Goal: Task Accomplishment & Management: Use online tool/utility

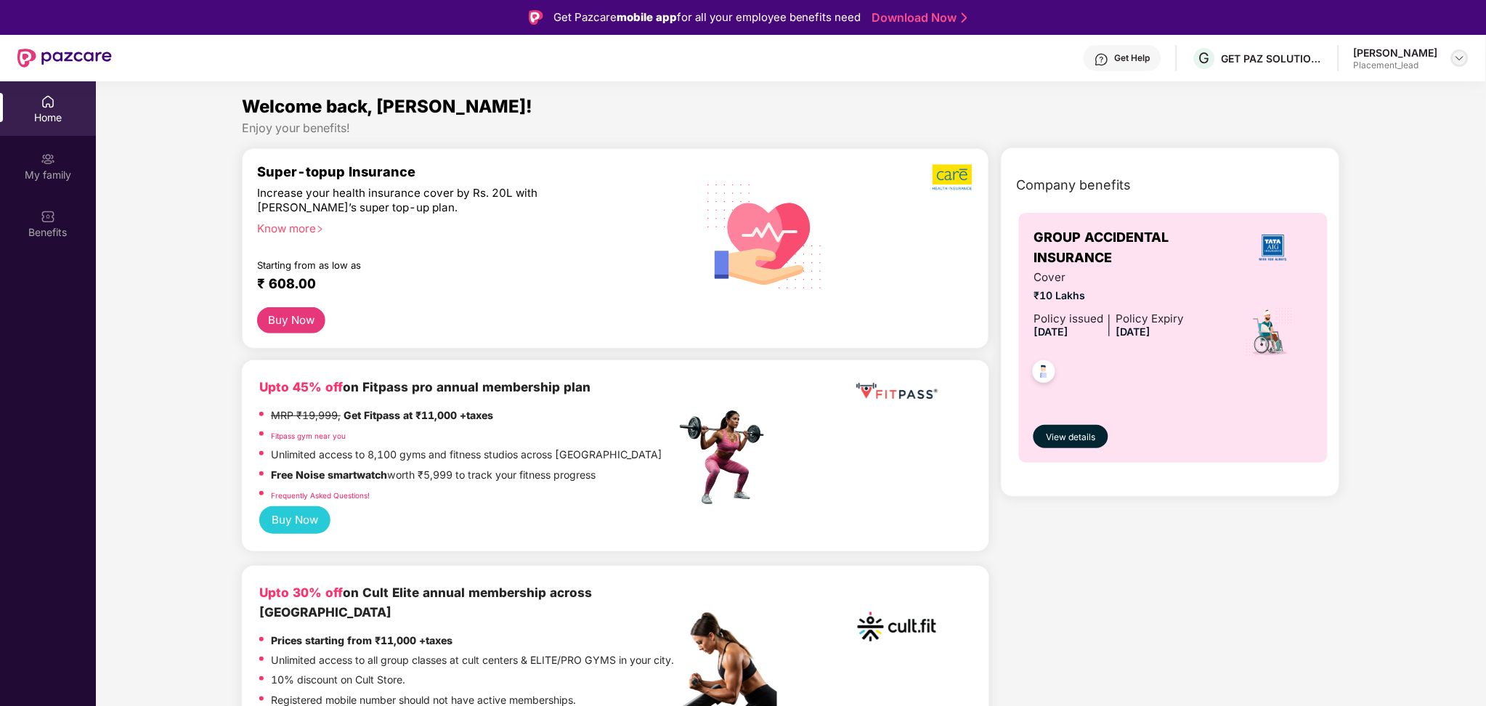
click at [1454, 53] on img at bounding box center [1460, 58] width 12 height 12
click at [1346, 123] on div "Switch Company" at bounding box center [1392, 121] width 189 height 28
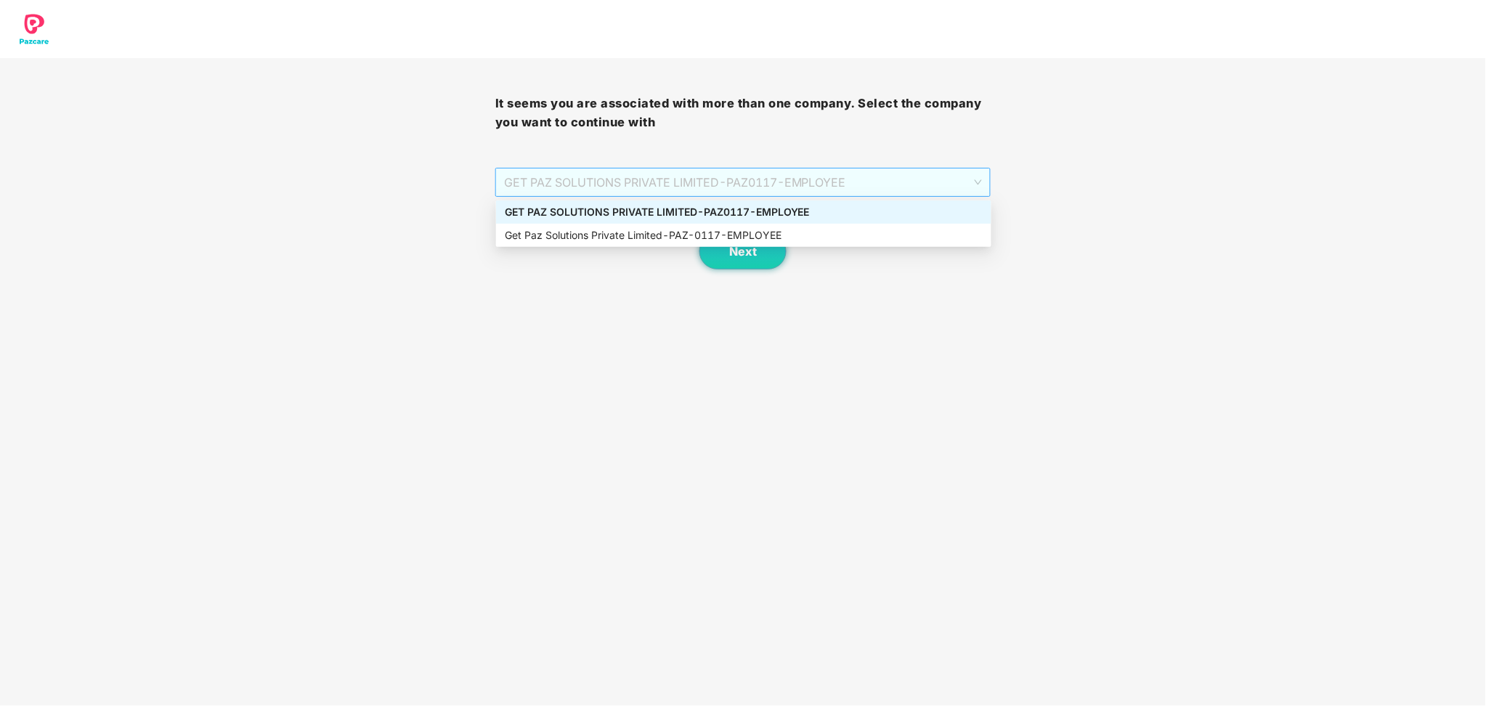
click at [971, 181] on span "GET PAZ SOLUTIONS PRIVATE LIMITED - PAZ0117 - EMPLOYEE" at bounding box center [743, 182] width 478 height 28
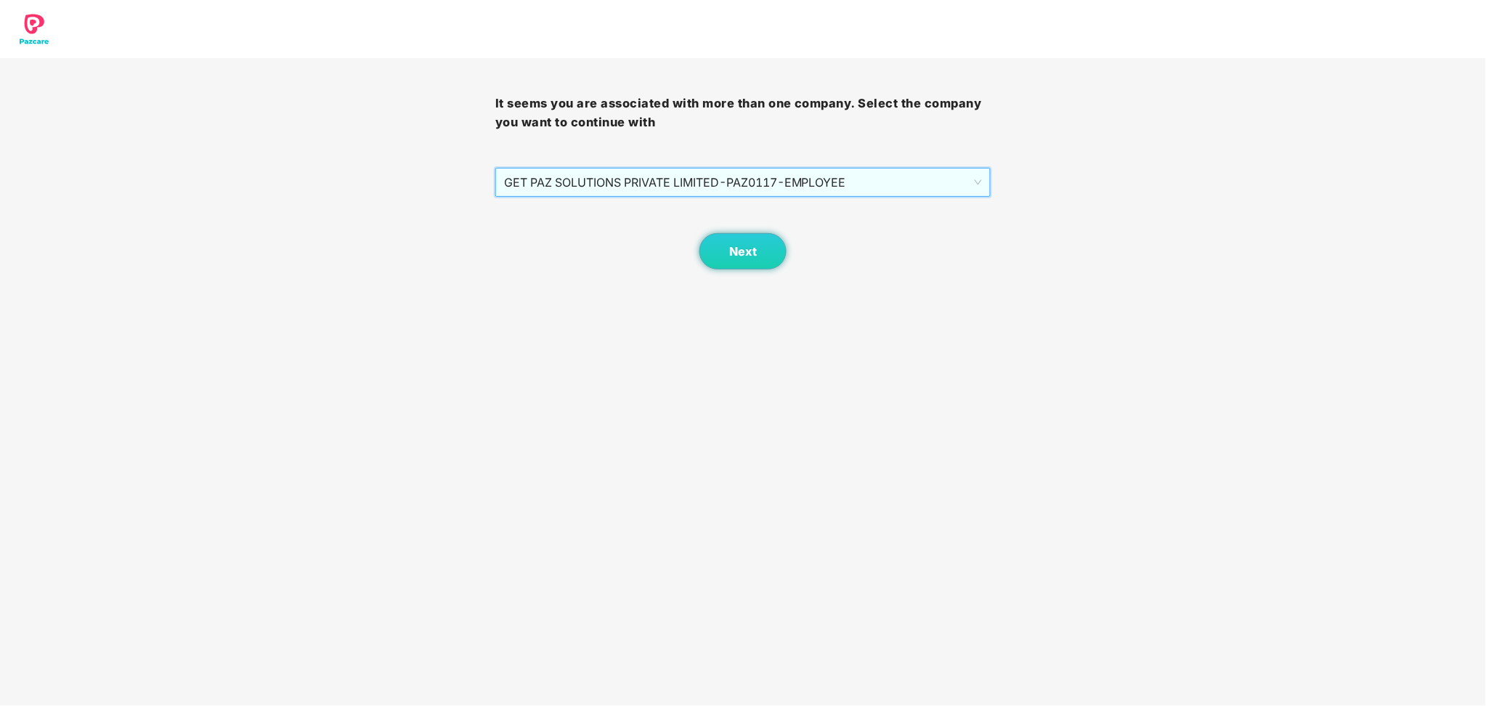
click at [971, 181] on span "GET PAZ SOLUTIONS PRIVATE LIMITED - PAZ0117 - EMPLOYEE" at bounding box center [743, 182] width 478 height 28
click at [771, 248] on button "Next" at bounding box center [742, 251] width 87 height 36
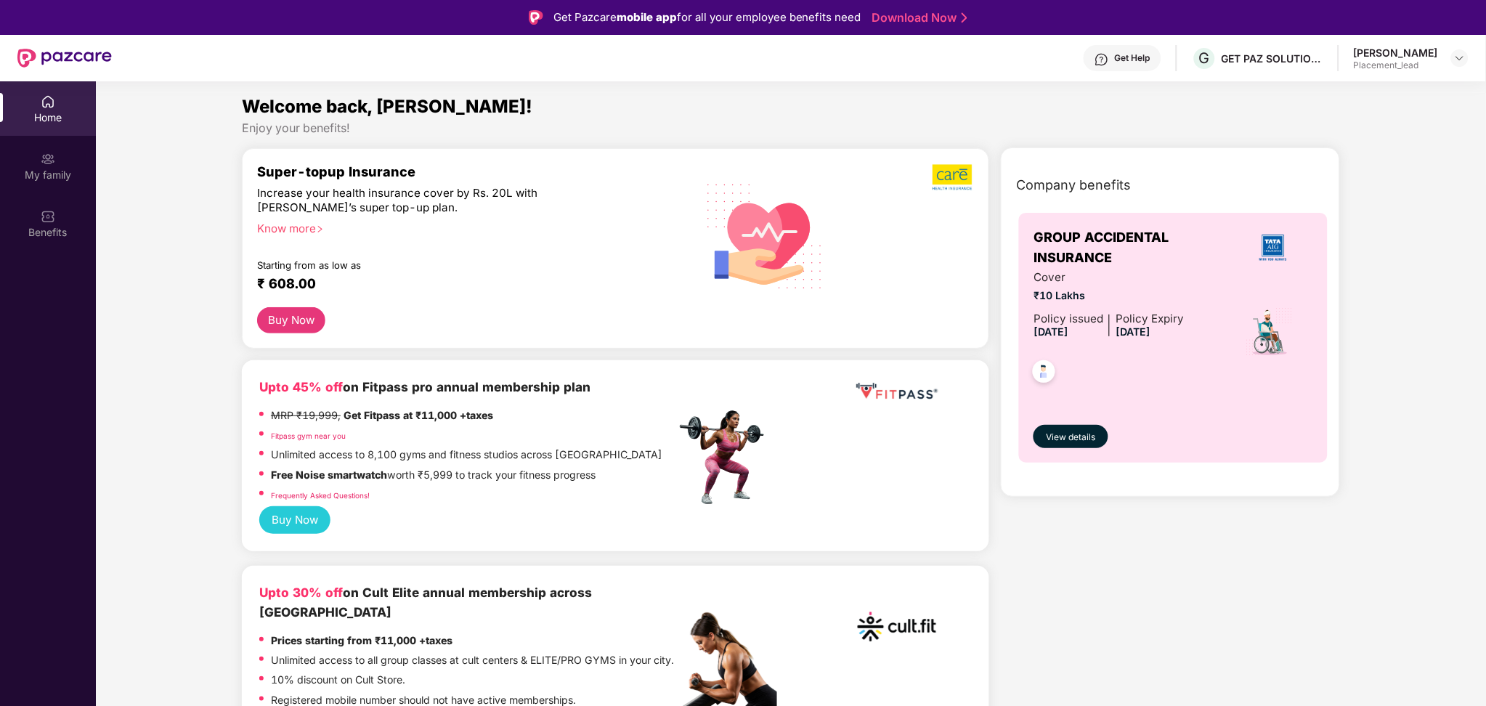
click at [752, 255] on img at bounding box center [765, 235] width 139 height 141
click at [346, 315] on div "Buy Now" at bounding box center [615, 320] width 717 height 26
click at [1456, 60] on img at bounding box center [1460, 58] width 12 height 12
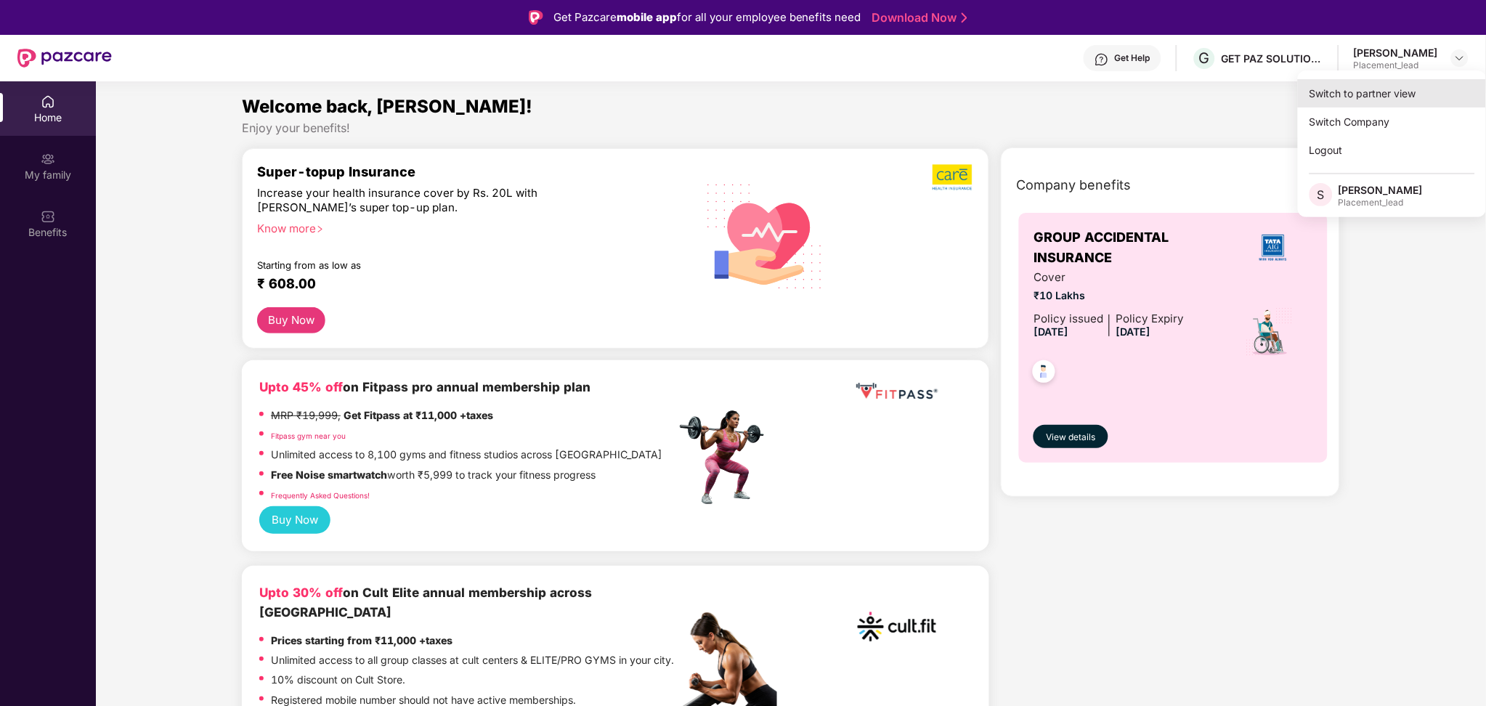
click at [1402, 84] on div "Switch to partner view" at bounding box center [1392, 93] width 189 height 28
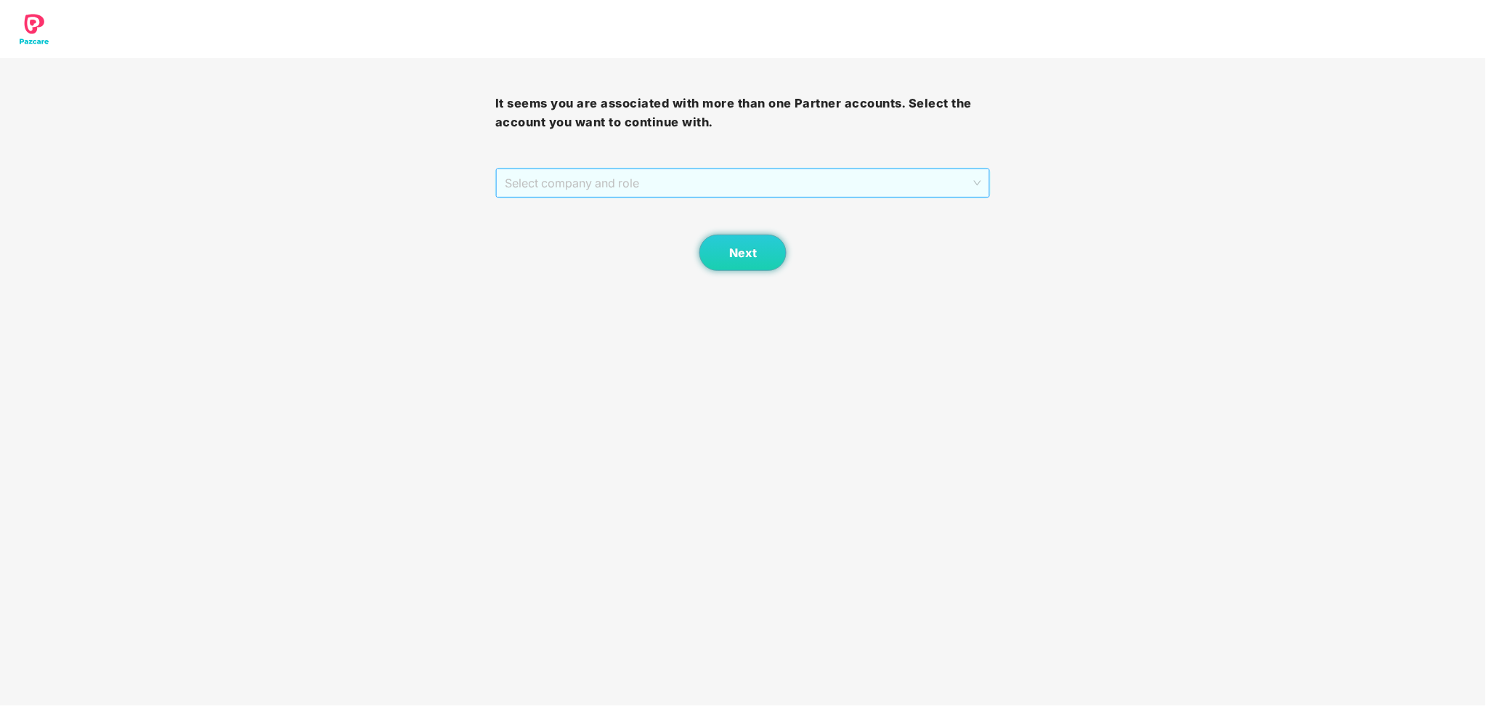
click at [746, 170] on span "Select company and role" at bounding box center [743, 183] width 476 height 28
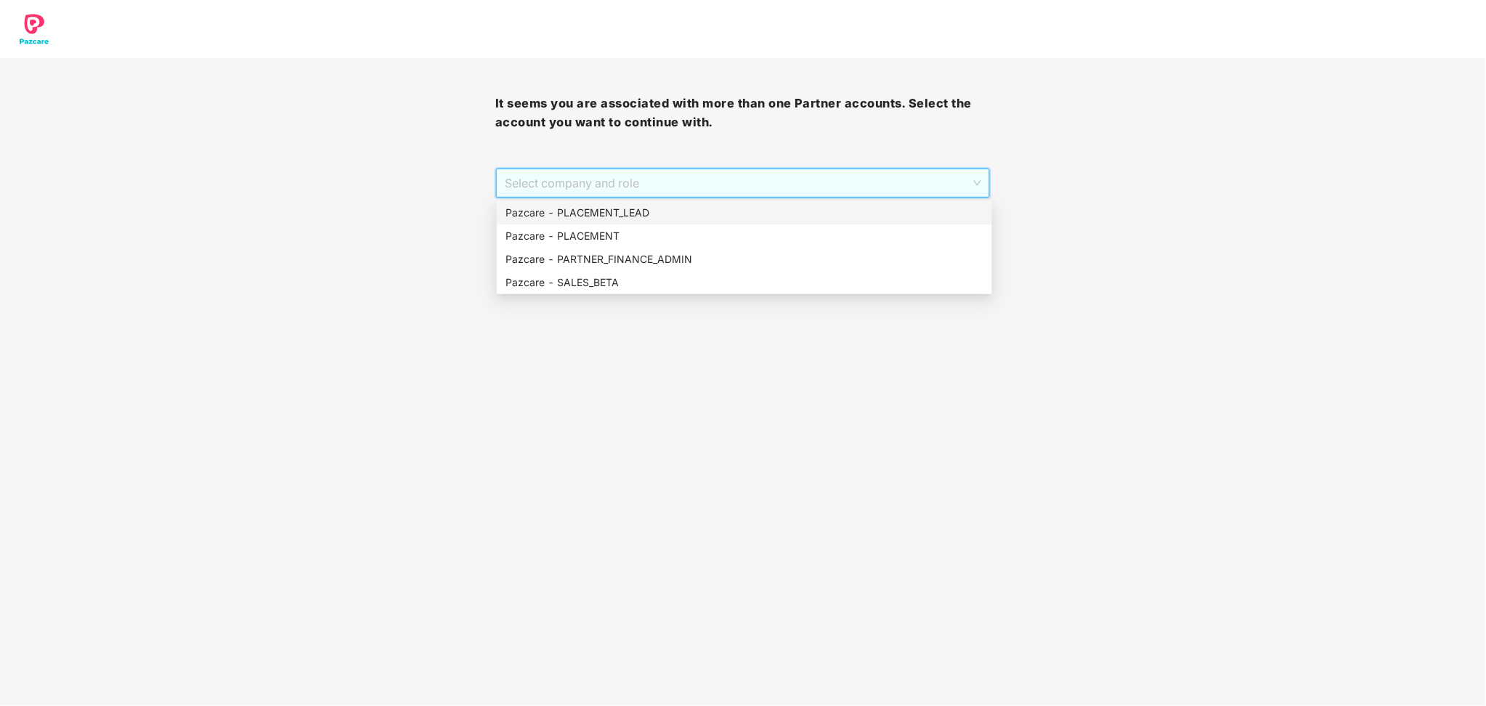
click at [678, 209] on div "Pazcare - PLACEMENT_LEAD" at bounding box center [744, 213] width 478 height 16
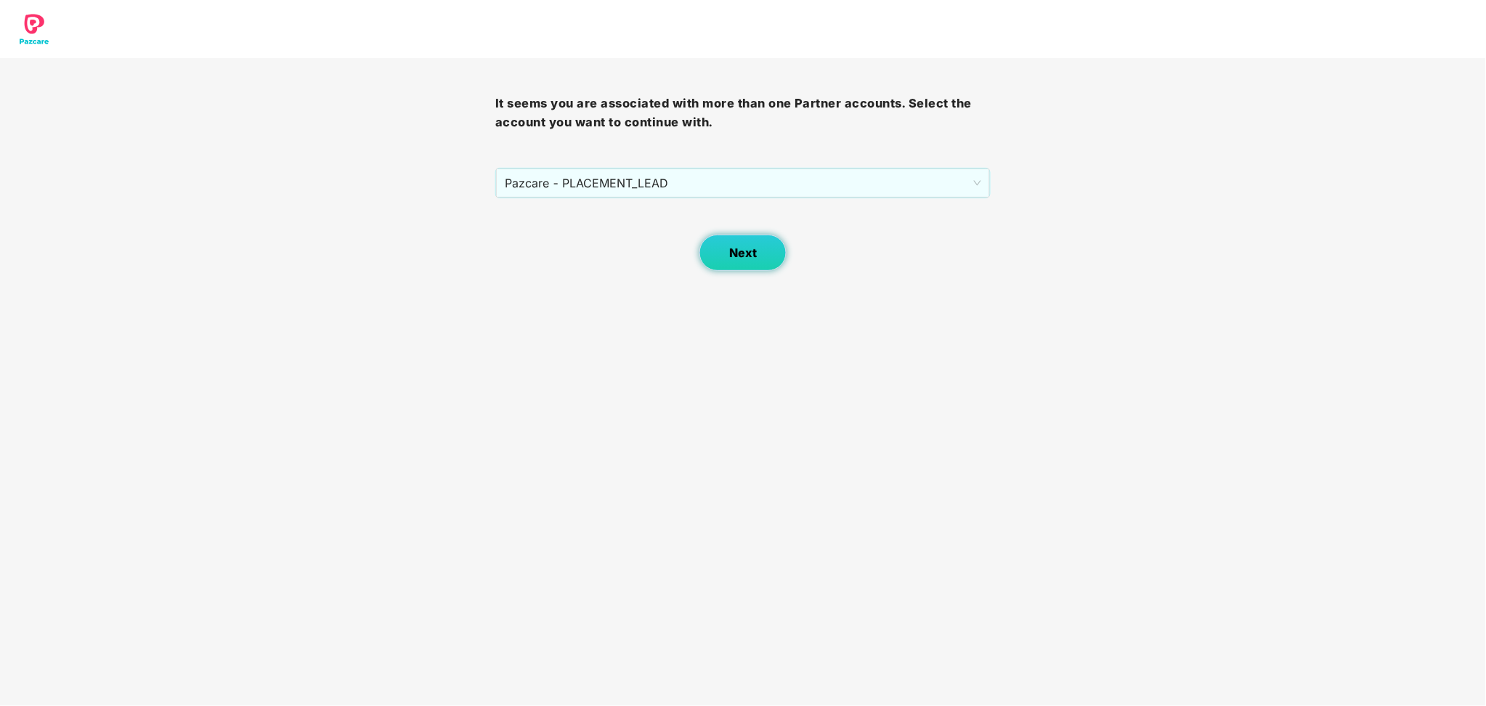
click at [746, 248] on span "Next" at bounding box center [743, 253] width 28 height 14
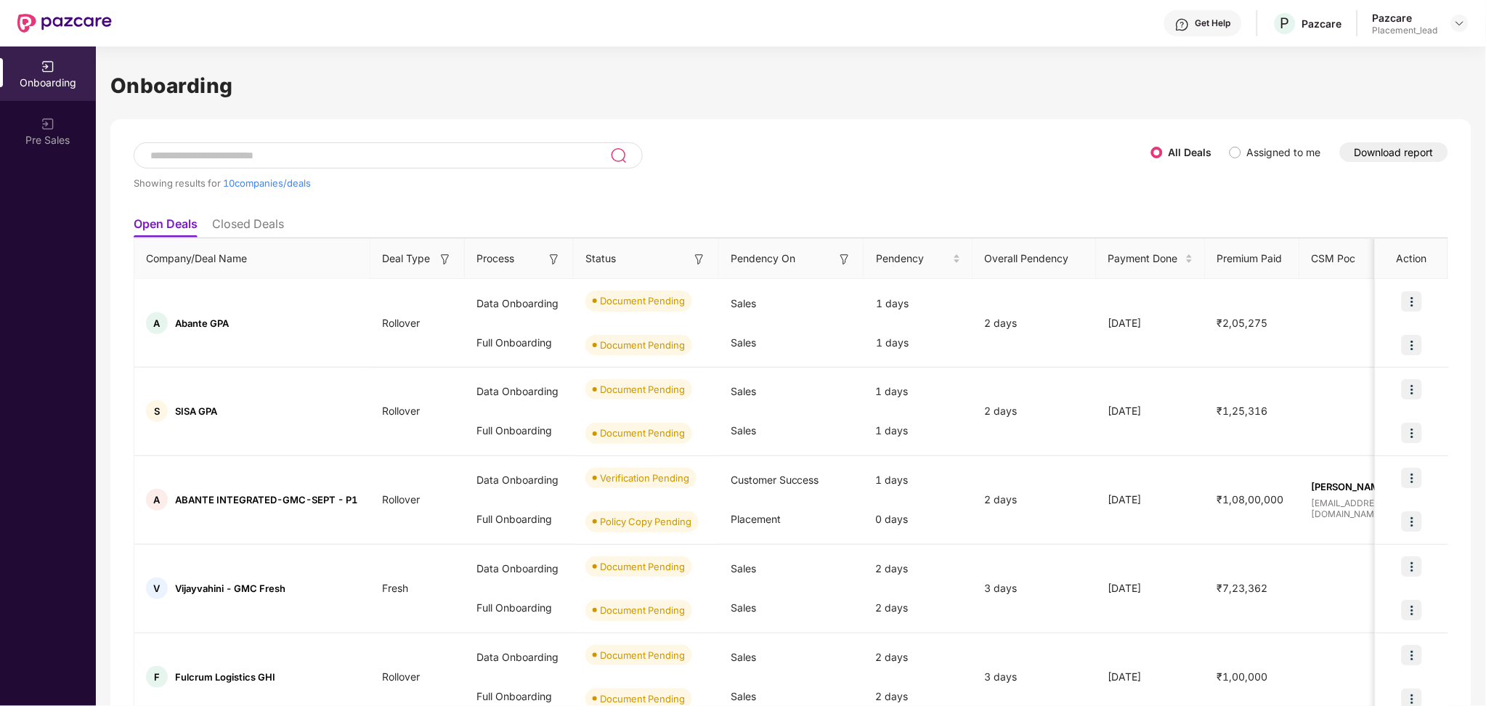
click at [426, 145] on div at bounding box center [388, 155] width 509 height 26
paste input "**********"
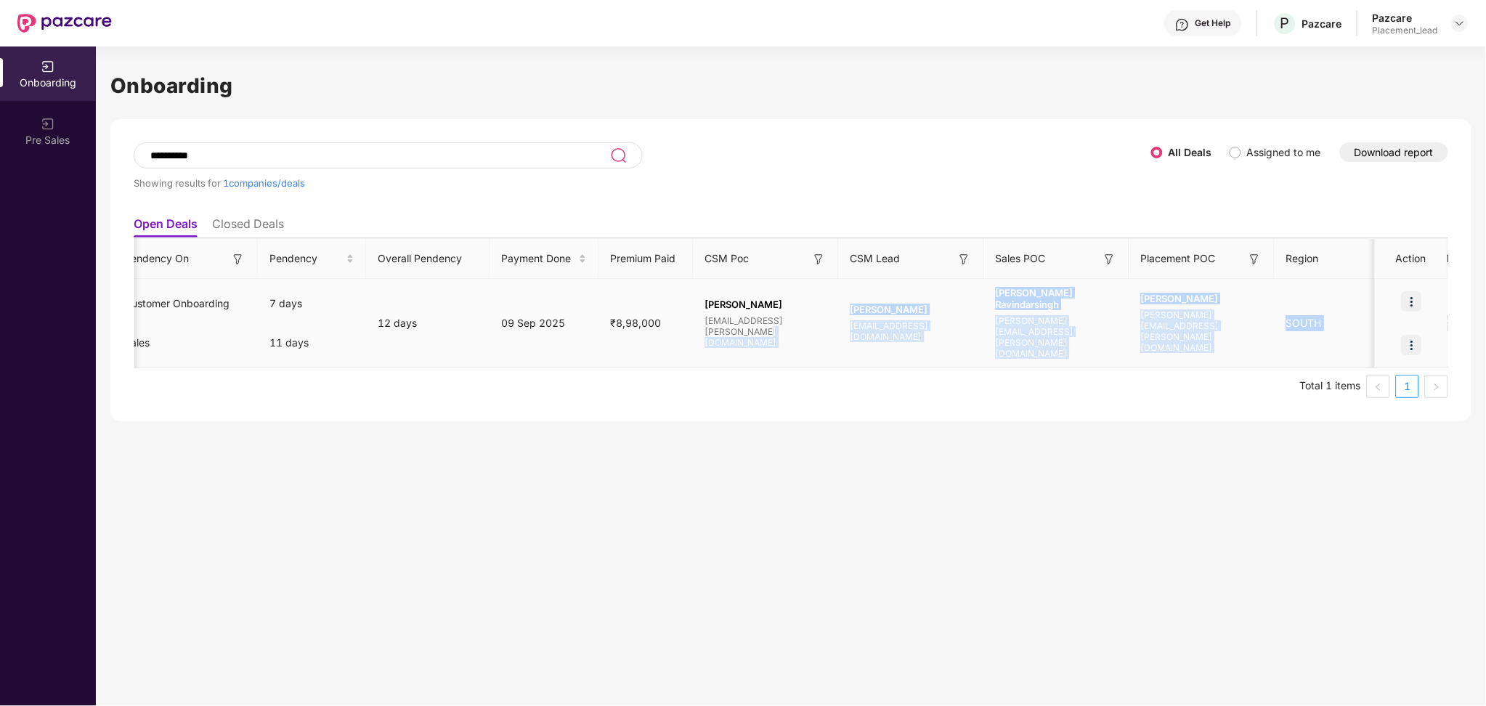
scroll to position [0, 719]
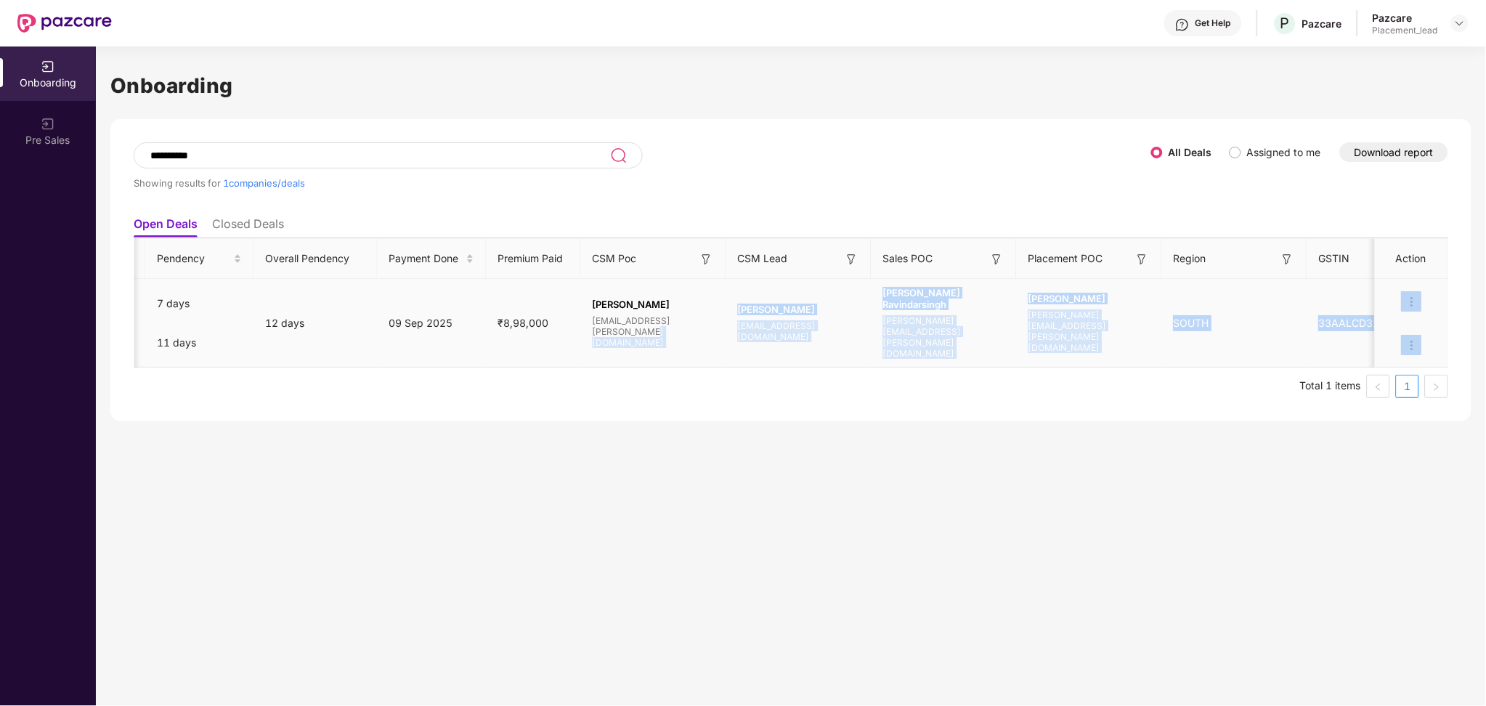
drag, startPoint x: 1319, startPoint y: 335, endPoint x: 1119, endPoint y: 372, distance: 203.1
click at [1128, 371] on div "Company/Deal Name Deal Type Process Status Pendency On Pendency Overall Pendenc…" at bounding box center [791, 318] width 1314 height 160
drag, startPoint x: 936, startPoint y: 381, endPoint x: 946, endPoint y: 373, distance: 12.9
click at [938, 380] on ul "Total 1 items 1" at bounding box center [791, 386] width 1314 height 23
click at [916, 297] on span "[PERSON_NAME] Ravindarsingh" at bounding box center [944, 298] width 122 height 23
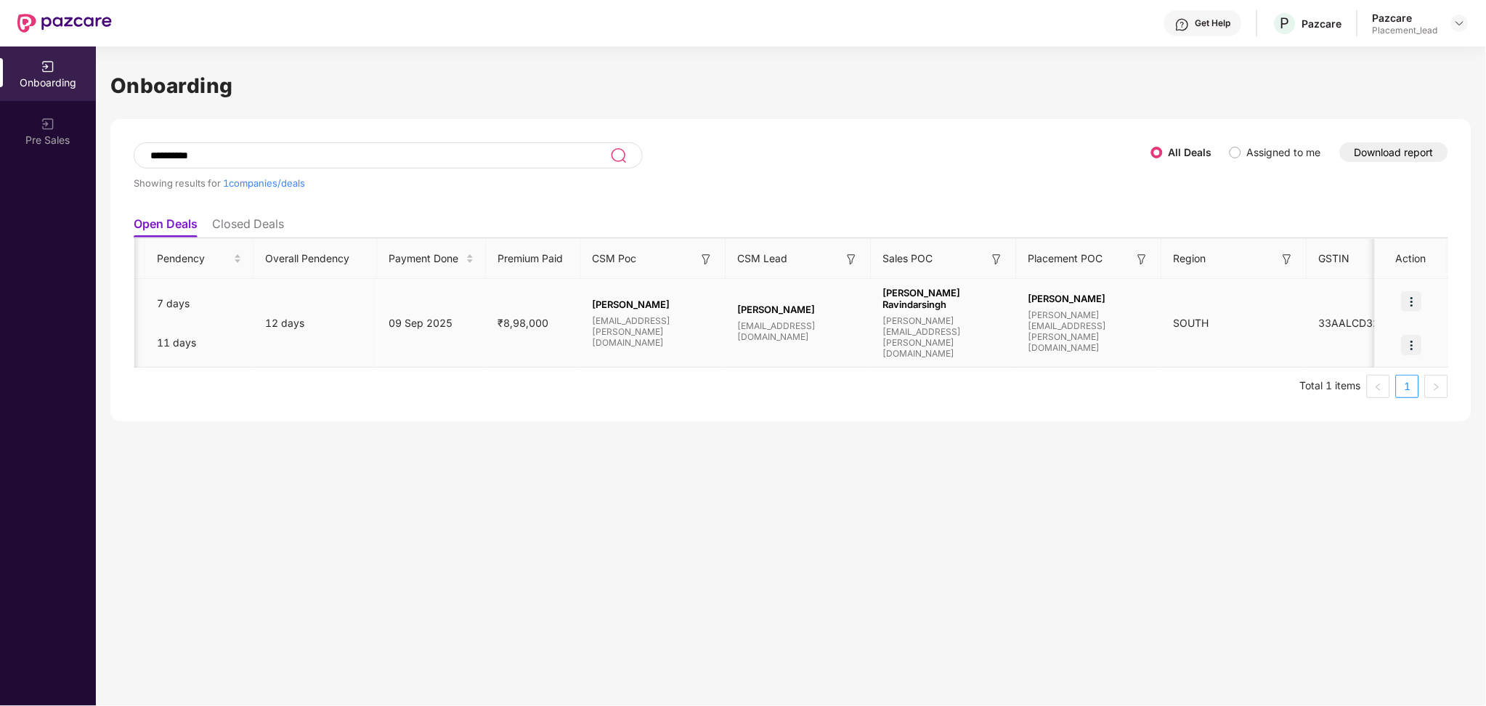
click at [900, 308] on span "[PERSON_NAME] Ravindarsingh" at bounding box center [944, 298] width 122 height 23
drag, startPoint x: 915, startPoint y: 369, endPoint x: 924, endPoint y: 369, distance: 9.4
click at [922, 369] on div "Company/Deal Name Deal Type Process Status Pendency On Pendency Overall Pendenc…" at bounding box center [791, 318] width 1314 height 160
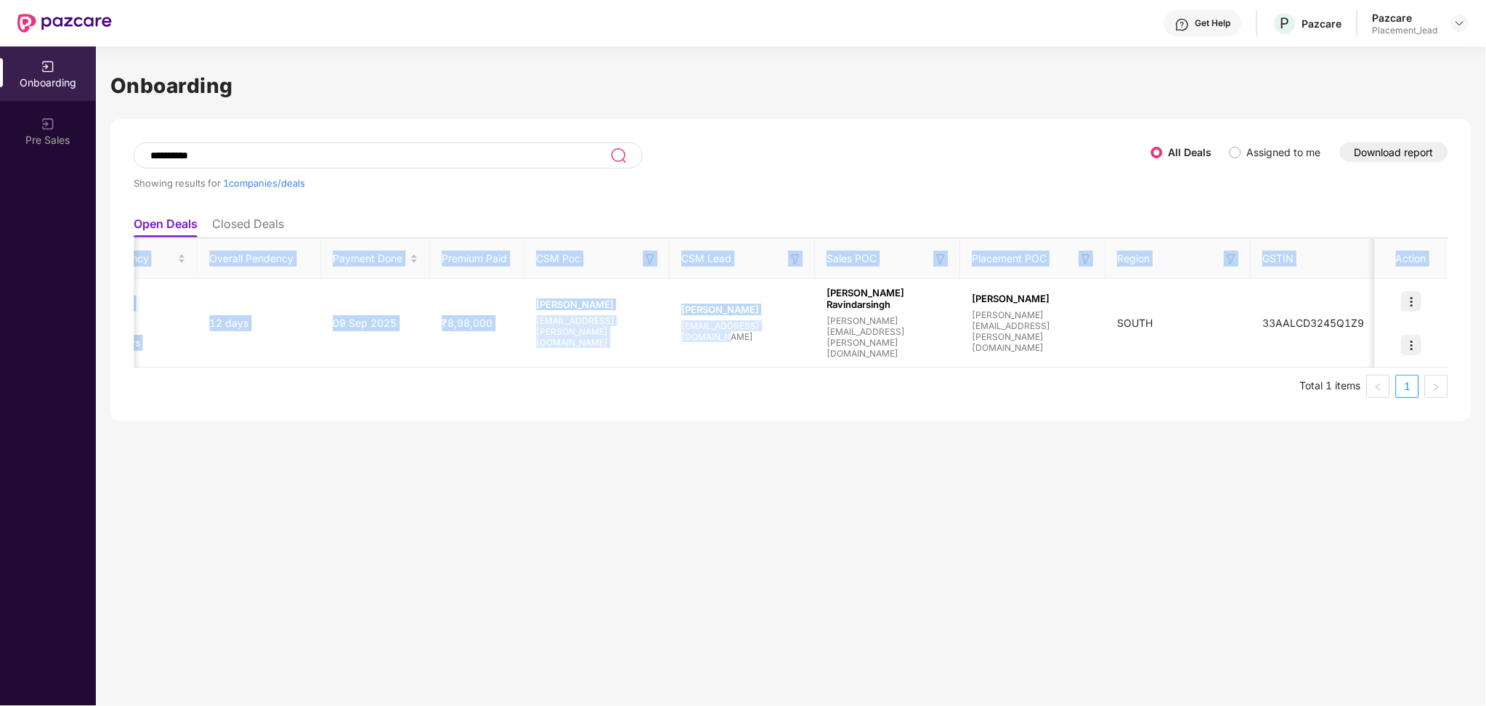
scroll to position [0, 1]
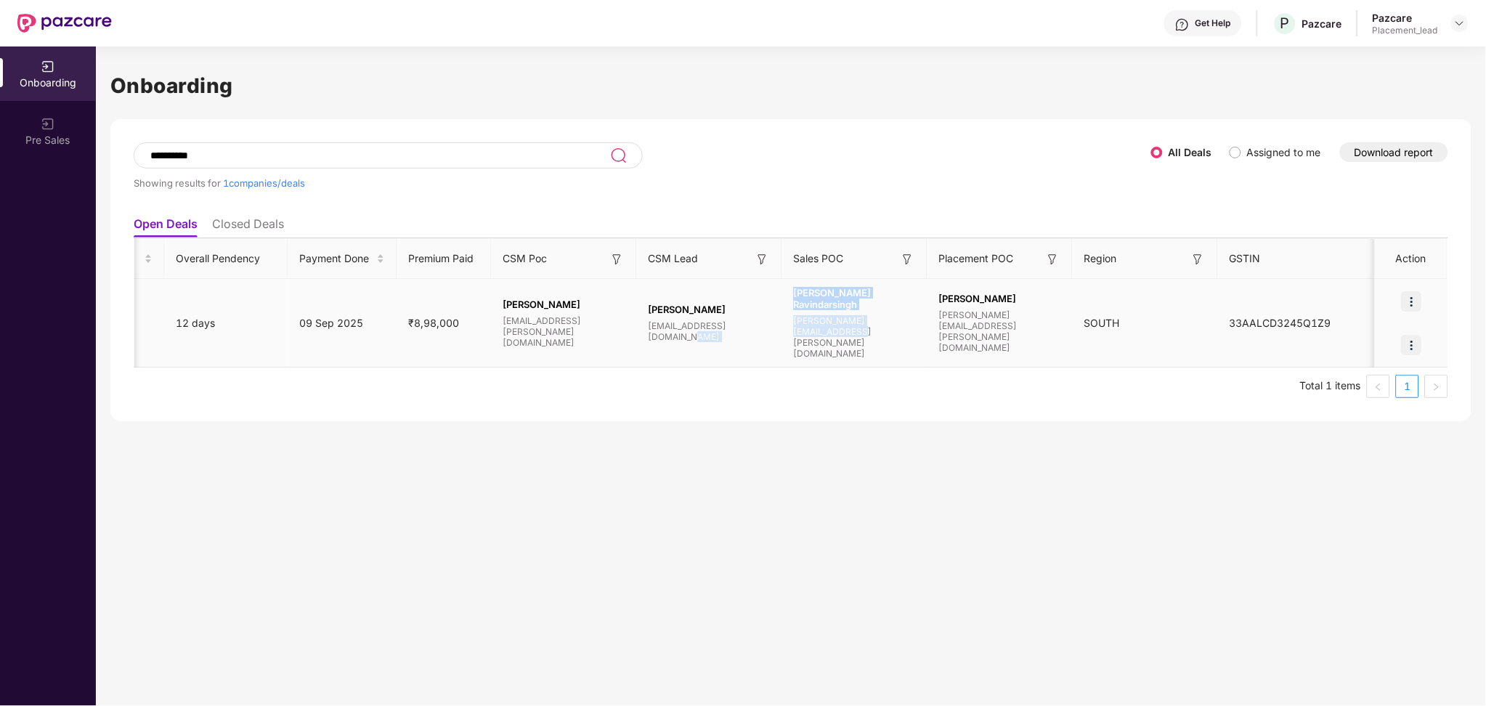
drag, startPoint x: 850, startPoint y: 342, endPoint x: 818, endPoint y: 365, distance: 39.5
click at [818, 365] on tr "H HappySales Rollover Data Onboarding Full Onboarding Policy Published Document…" at bounding box center [388, 323] width 2124 height 89
click at [835, 354] on td "[PERSON_NAME] Ravindarsingh [PERSON_NAME][EMAIL_ADDRESS][PERSON_NAME][DOMAIN_NA…" at bounding box center [854, 323] width 145 height 89
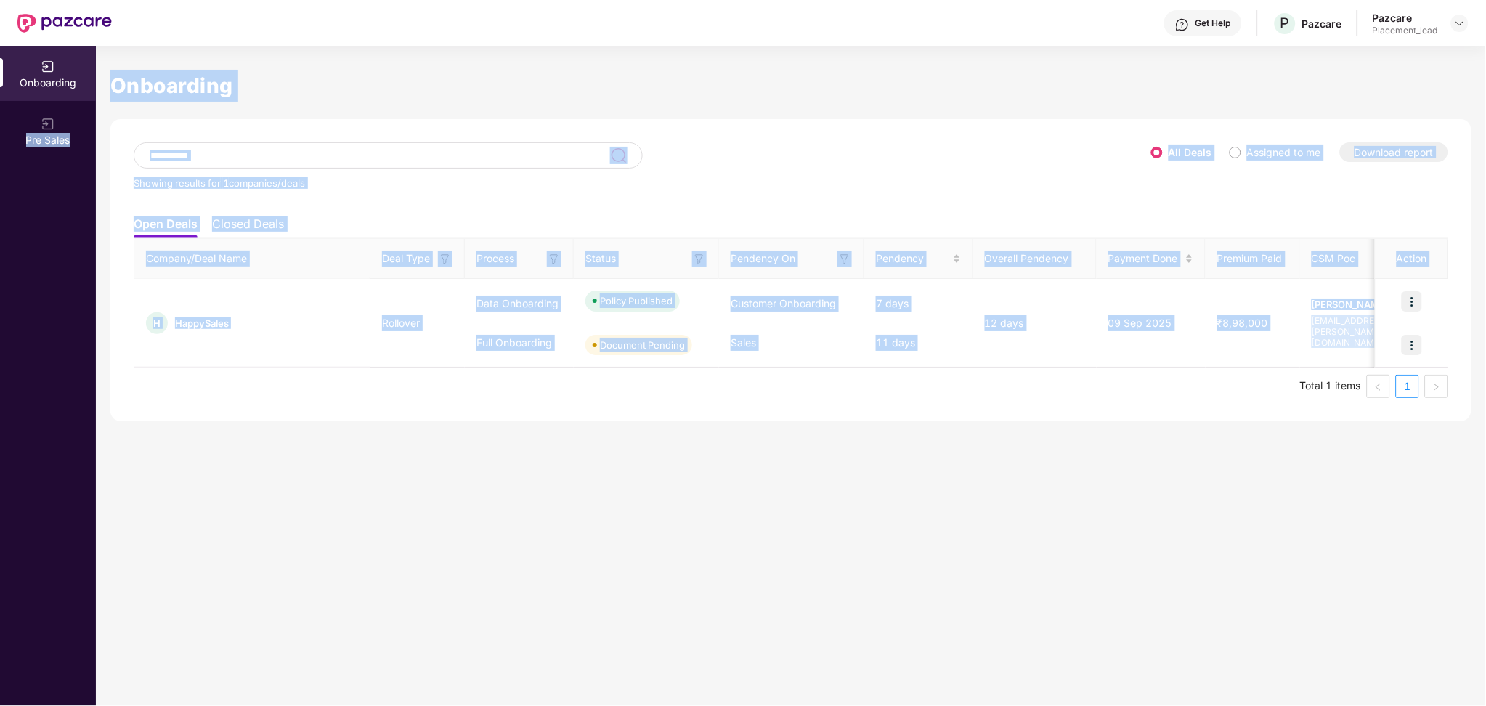
scroll to position [0, 0]
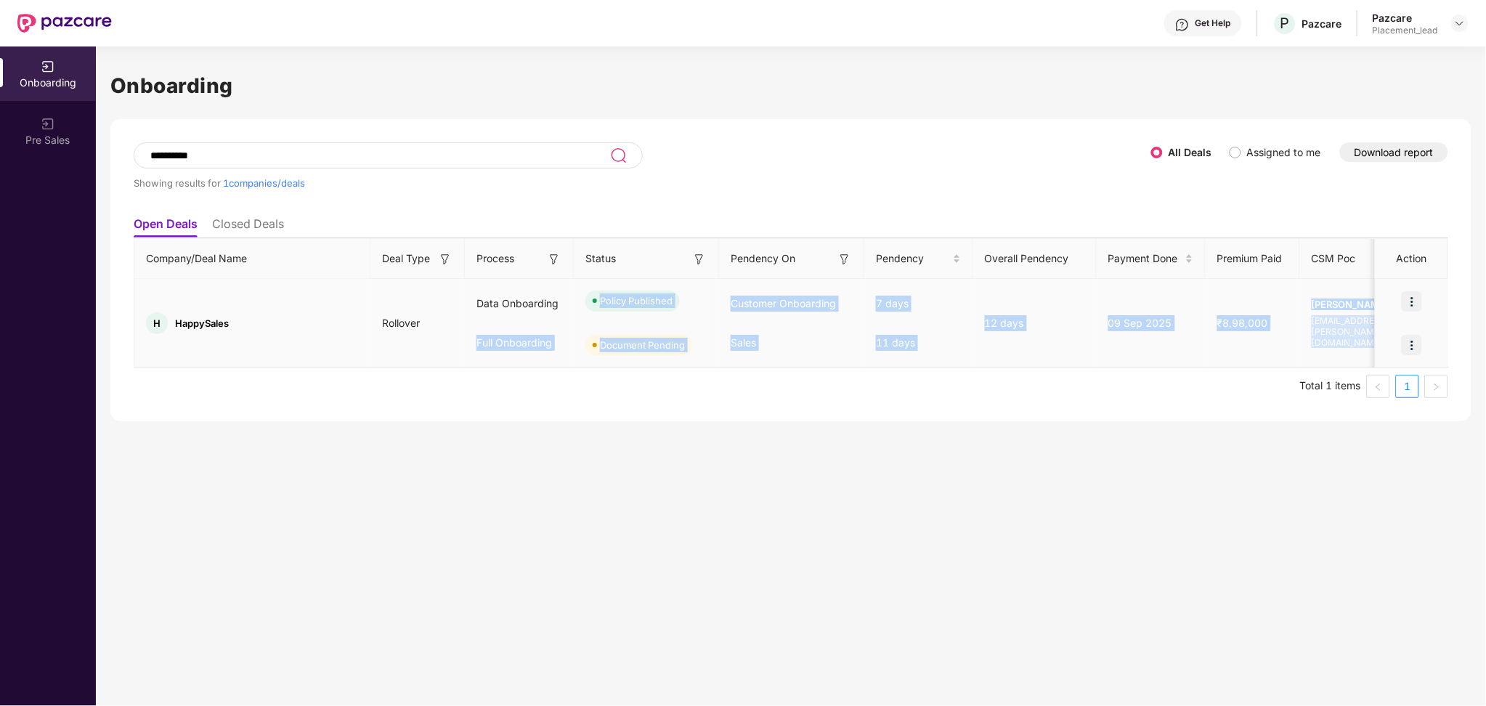
drag, startPoint x: 886, startPoint y: 359, endPoint x: 887, endPoint y: 330, distance: 29.8
click at [563, 319] on tr "H HappySales Rollover Data Onboarding Full Onboarding Policy Published Document…" at bounding box center [1196, 323] width 2124 height 89
click at [1004, 336] on td "12 days" at bounding box center [1034, 323] width 123 height 89
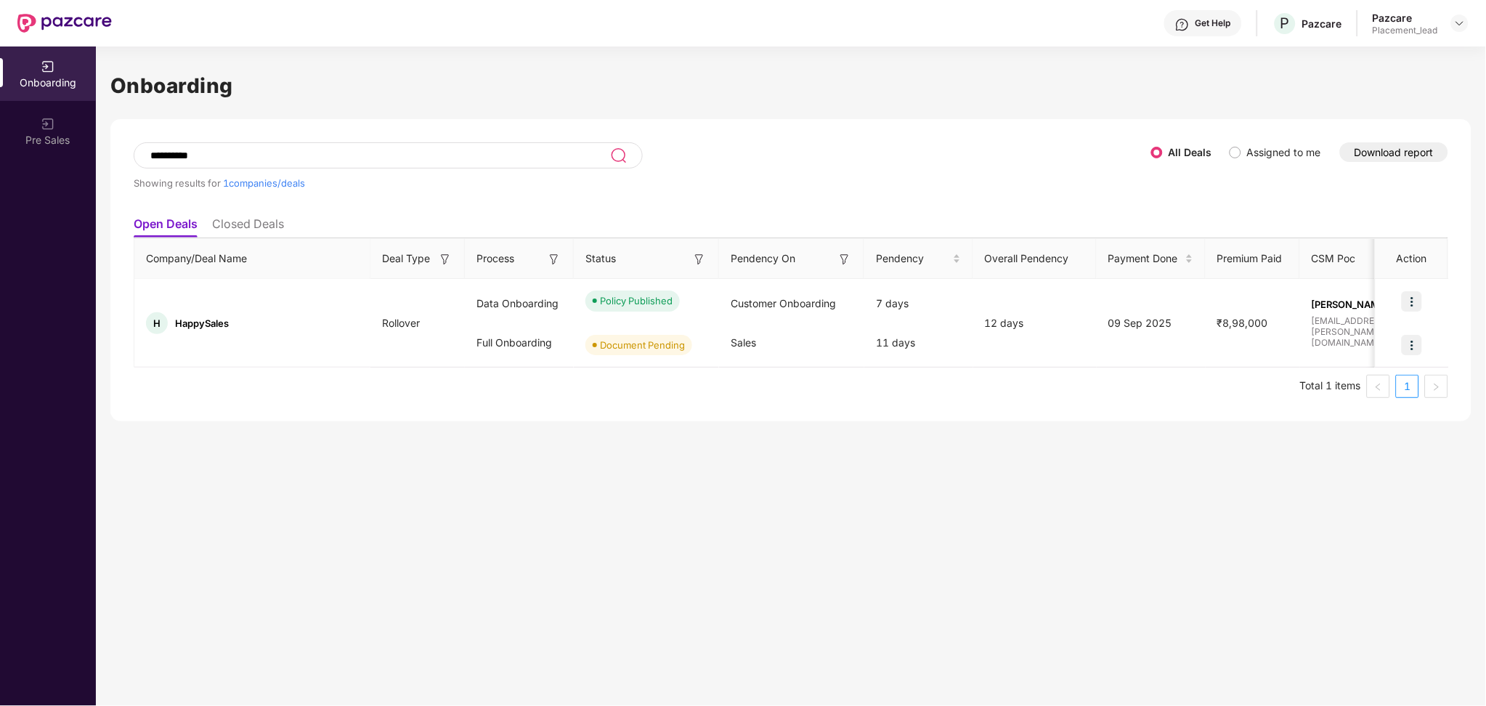
click at [190, 154] on input "**********" at bounding box center [379, 156] width 461 height 12
paste input
type input "********"
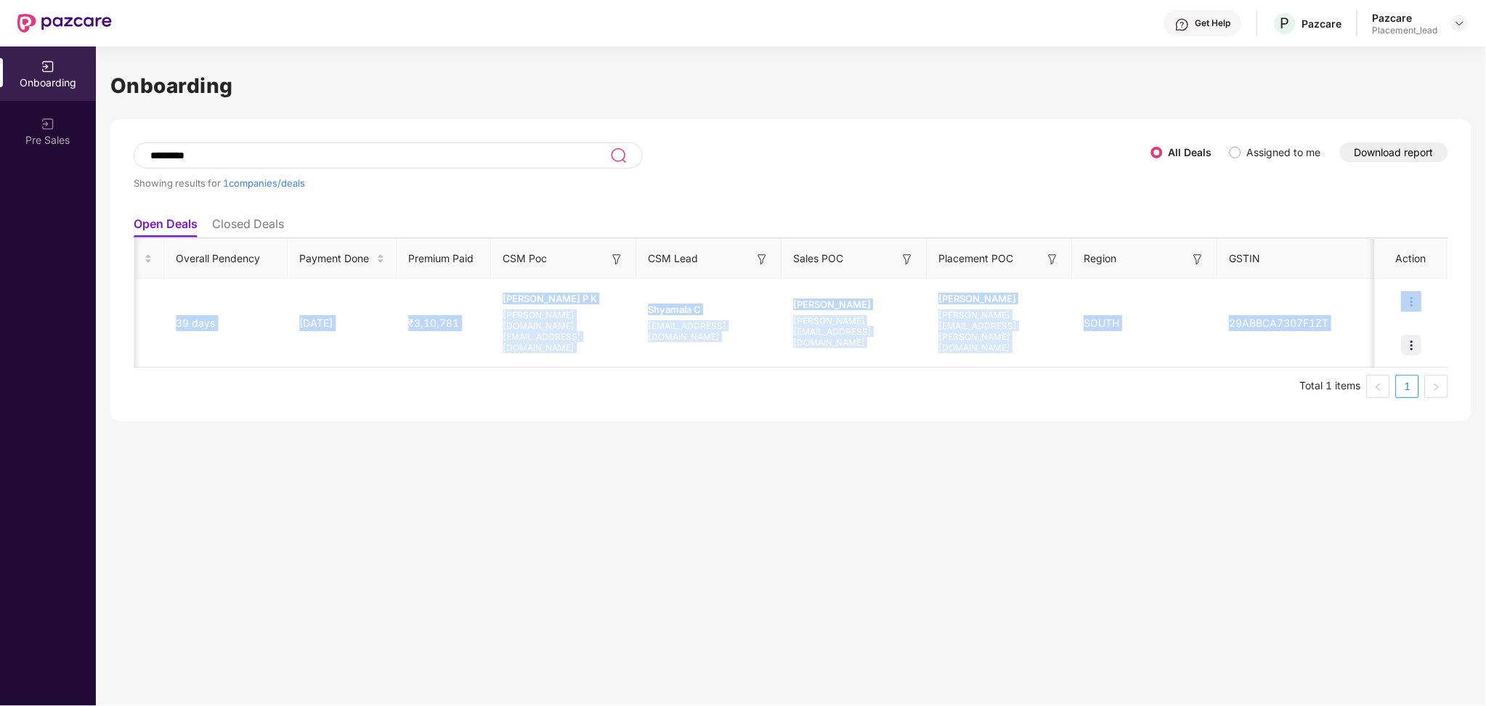
scroll to position [0, 1]
drag, startPoint x: 492, startPoint y: 343, endPoint x: 935, endPoint y: 351, distance: 443.7
click at [935, 351] on tr "E Emergent GMC 25-26 Fresh Data Onboarding Full Onboarding Policy Published Pol…" at bounding box center [388, 323] width 2124 height 89
click at [746, 364] on td "Shyamala C [EMAIL_ADDRESS][DOMAIN_NAME]" at bounding box center [709, 323] width 145 height 89
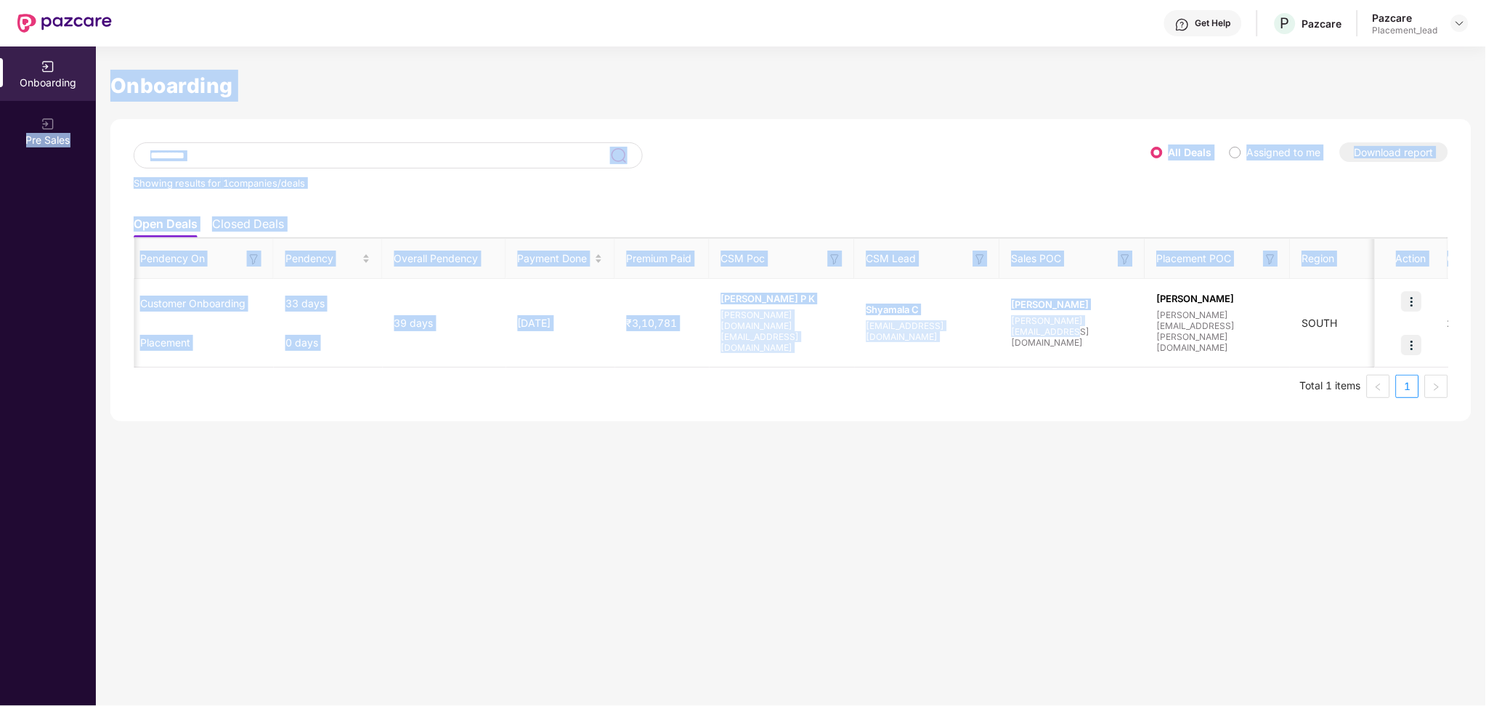
scroll to position [0, 0]
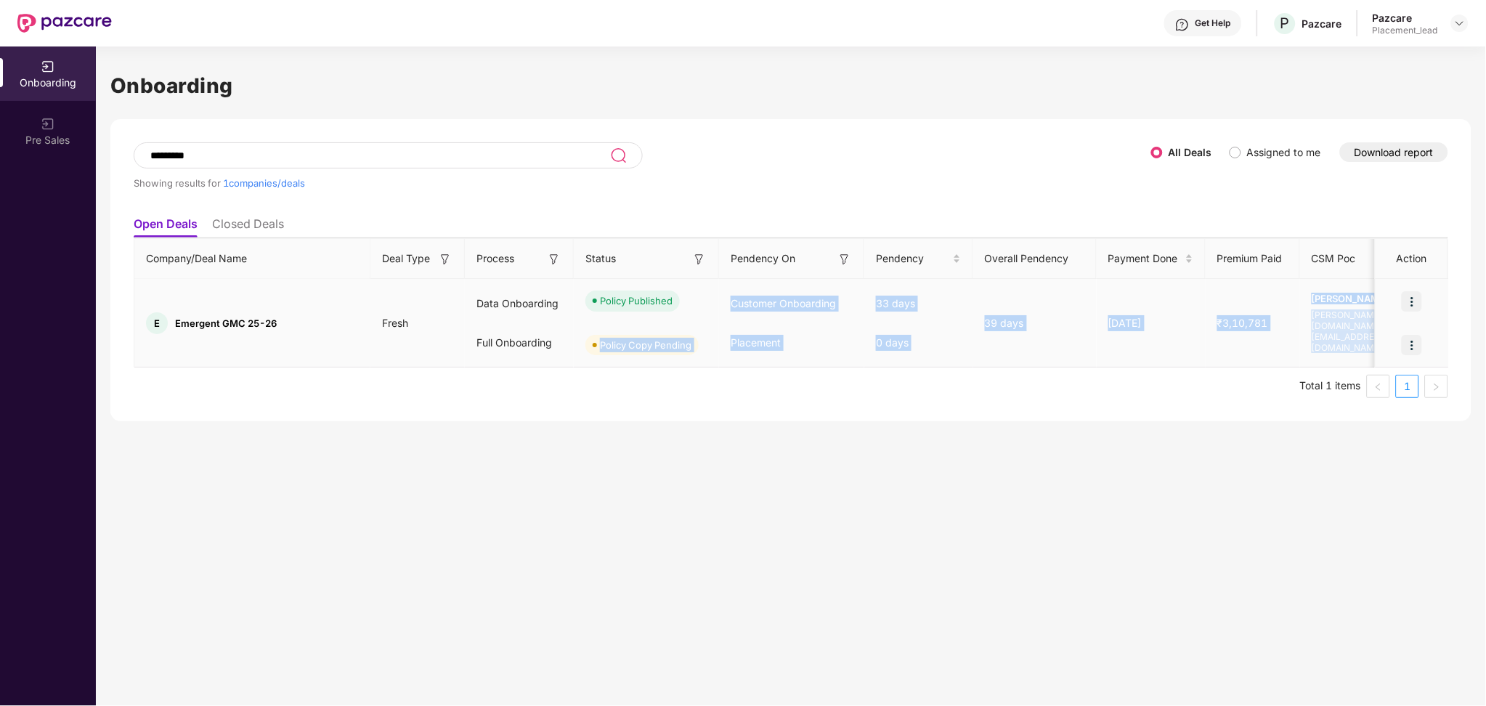
drag, startPoint x: 831, startPoint y: 347, endPoint x: 678, endPoint y: 321, distance: 155.4
click at [678, 321] on tr "E Emergent GMC 25-26 Fresh Data Onboarding Full Onboarding Policy Published Pol…" at bounding box center [1196, 323] width 2124 height 89
click at [730, 343] on div "Placement" at bounding box center [791, 342] width 145 height 39
click at [892, 343] on div "0 days" at bounding box center [918, 342] width 109 height 39
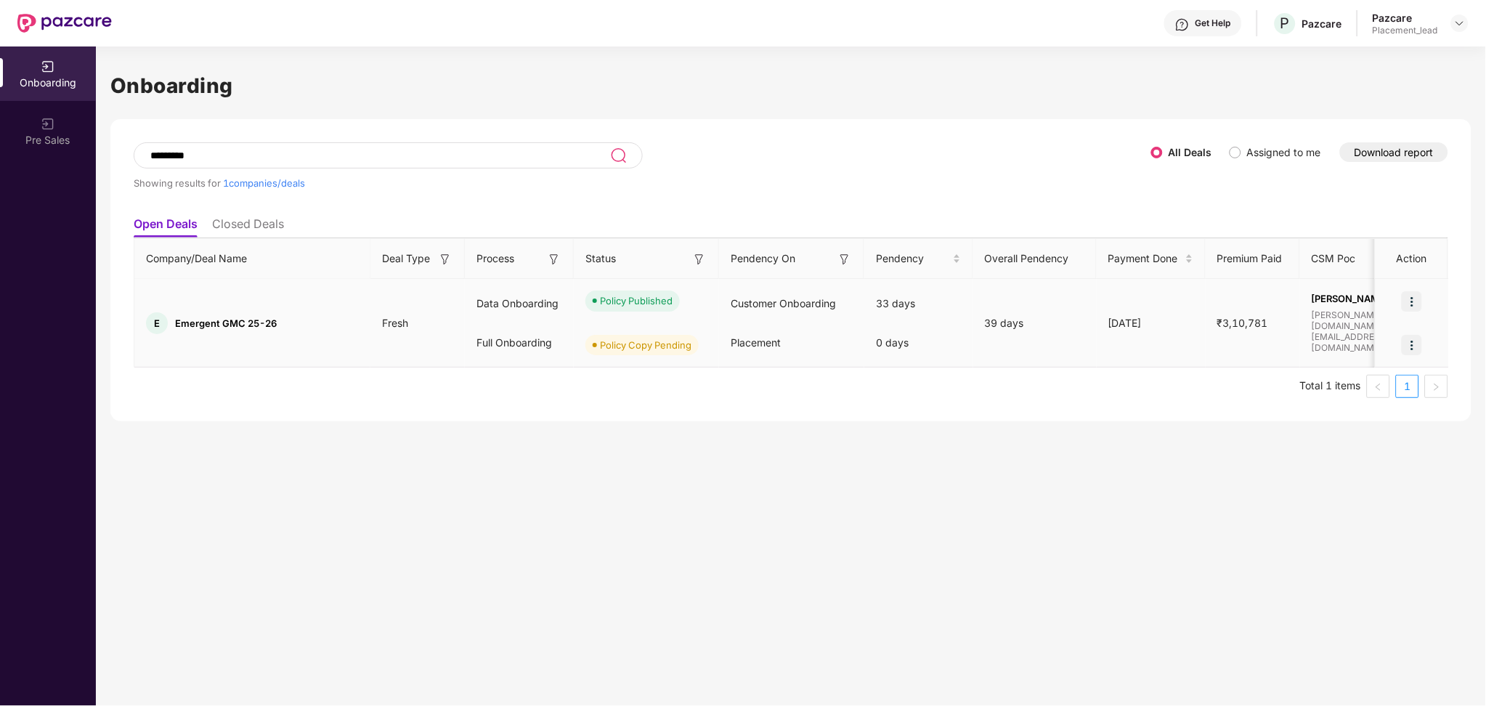
click at [837, 360] on div "Placement" at bounding box center [791, 342] width 145 height 39
click at [987, 316] on div "39 days" at bounding box center [1034, 323] width 123 height 16
click at [892, 311] on div "33 days" at bounding box center [918, 303] width 109 height 39
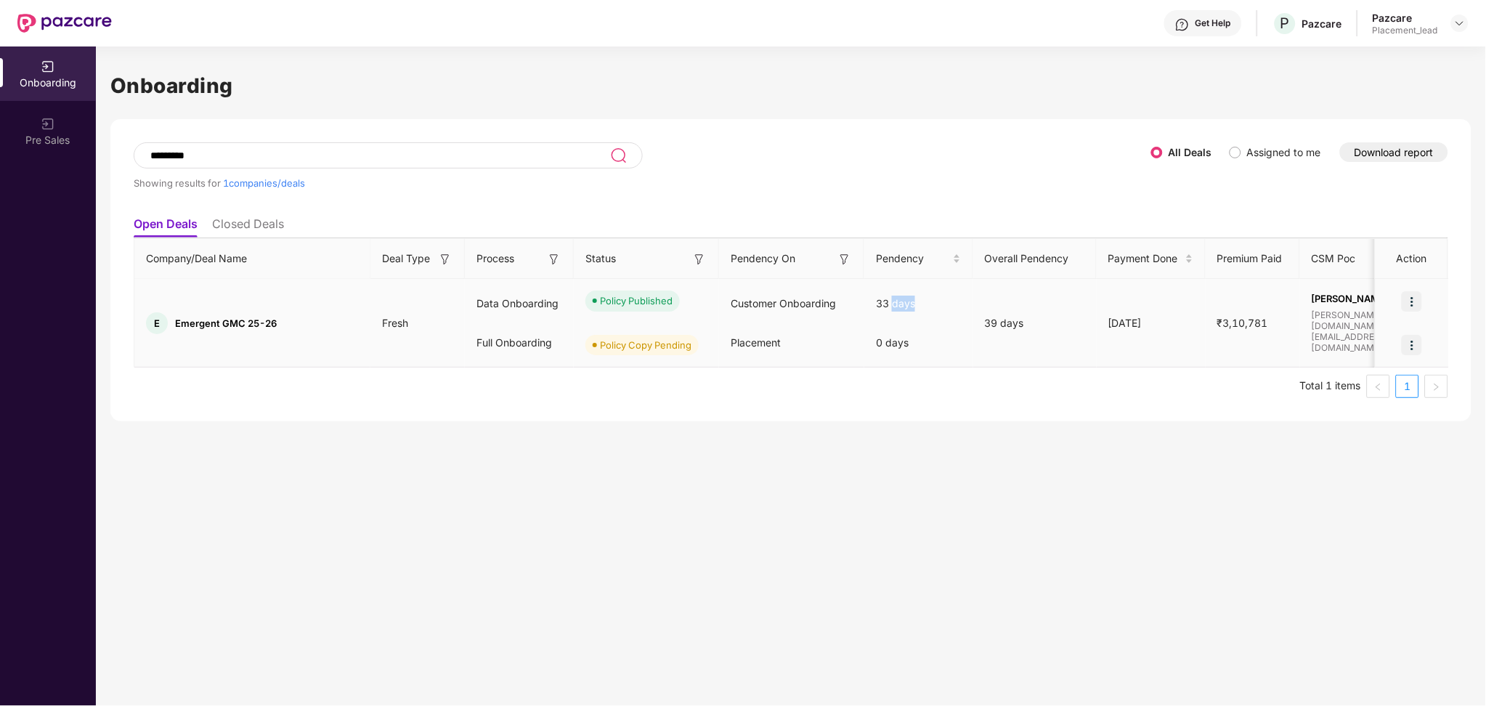
click at [892, 311] on div "33 days" at bounding box center [918, 303] width 109 height 39
click at [579, 383] on ul "Total 1 items 1" at bounding box center [791, 386] width 1314 height 23
click at [195, 320] on span "Emergent GMC 25-26" at bounding box center [226, 323] width 102 height 12
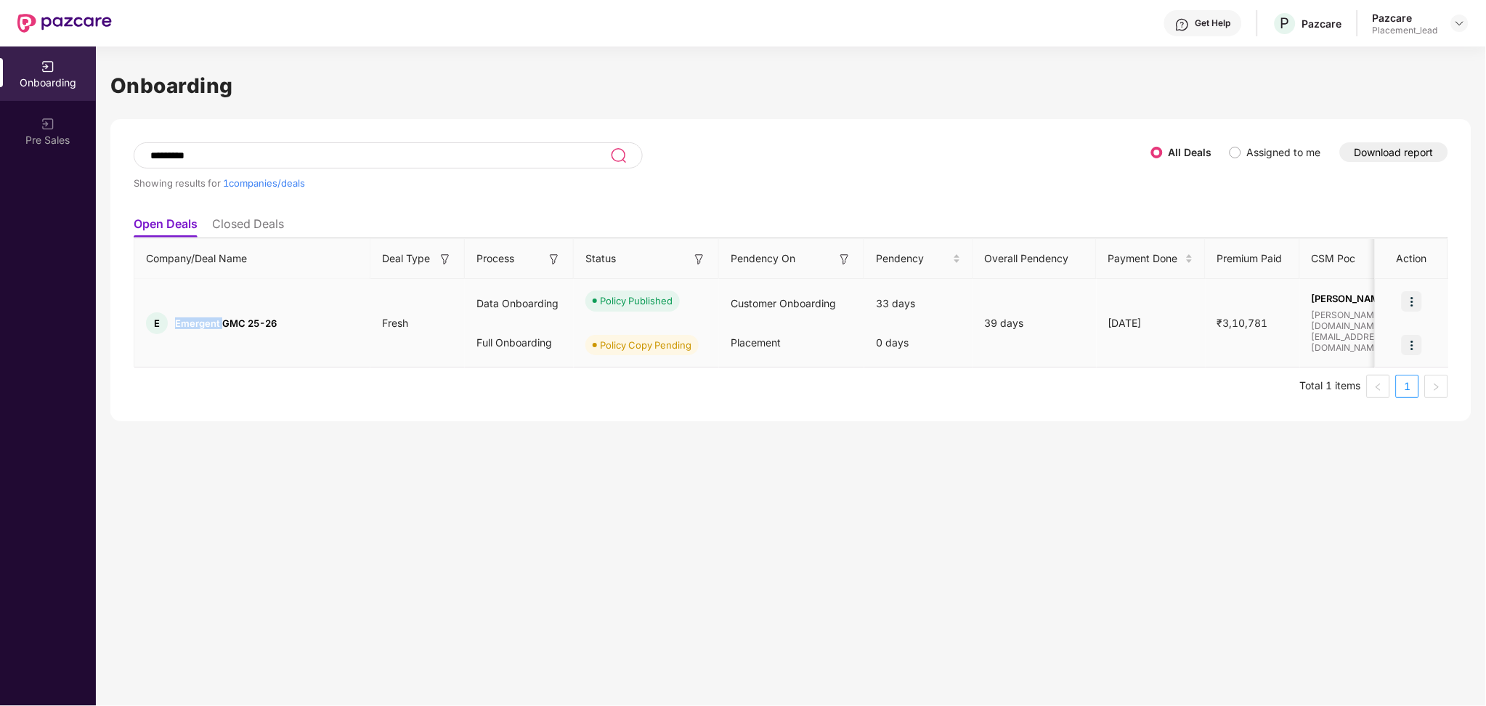
copy span "Emergent"
click at [755, 370] on div "Company/Deal Name Deal Type Process Status Pendency On Pendency Overall Pendenc…" at bounding box center [791, 318] width 1314 height 160
click at [163, 158] on input "********" at bounding box center [379, 156] width 461 height 12
click at [254, 235] on li "Closed Deals" at bounding box center [248, 226] width 72 height 21
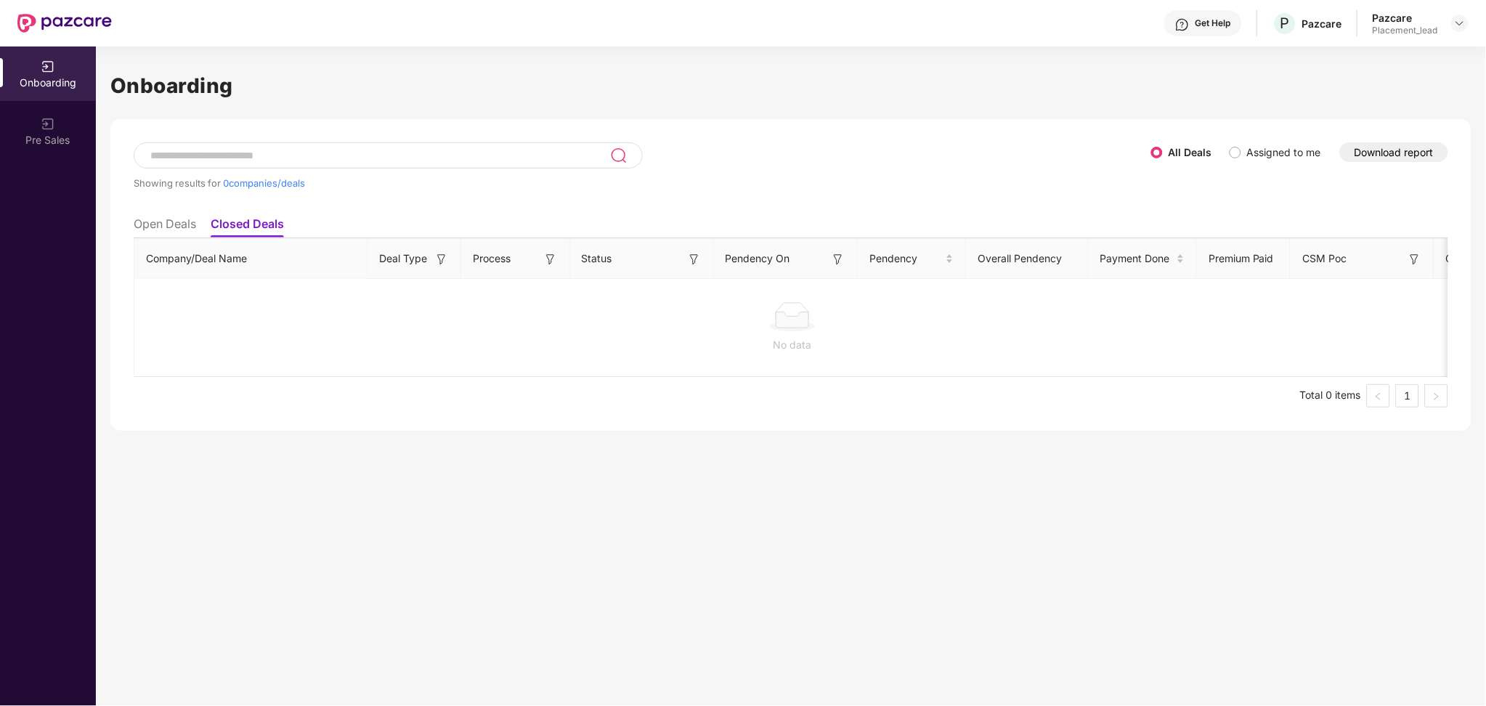
click at [168, 222] on li "Open Deals" at bounding box center [165, 226] width 62 height 21
click at [1143, 155] on div "Showing results for 0 companies/deals" at bounding box center [642, 175] width 1016 height 67
click at [1151, 152] on div "Showing results for 0 companies/deals All Deals Assigned to me Download report" at bounding box center [791, 175] width 1314 height 67
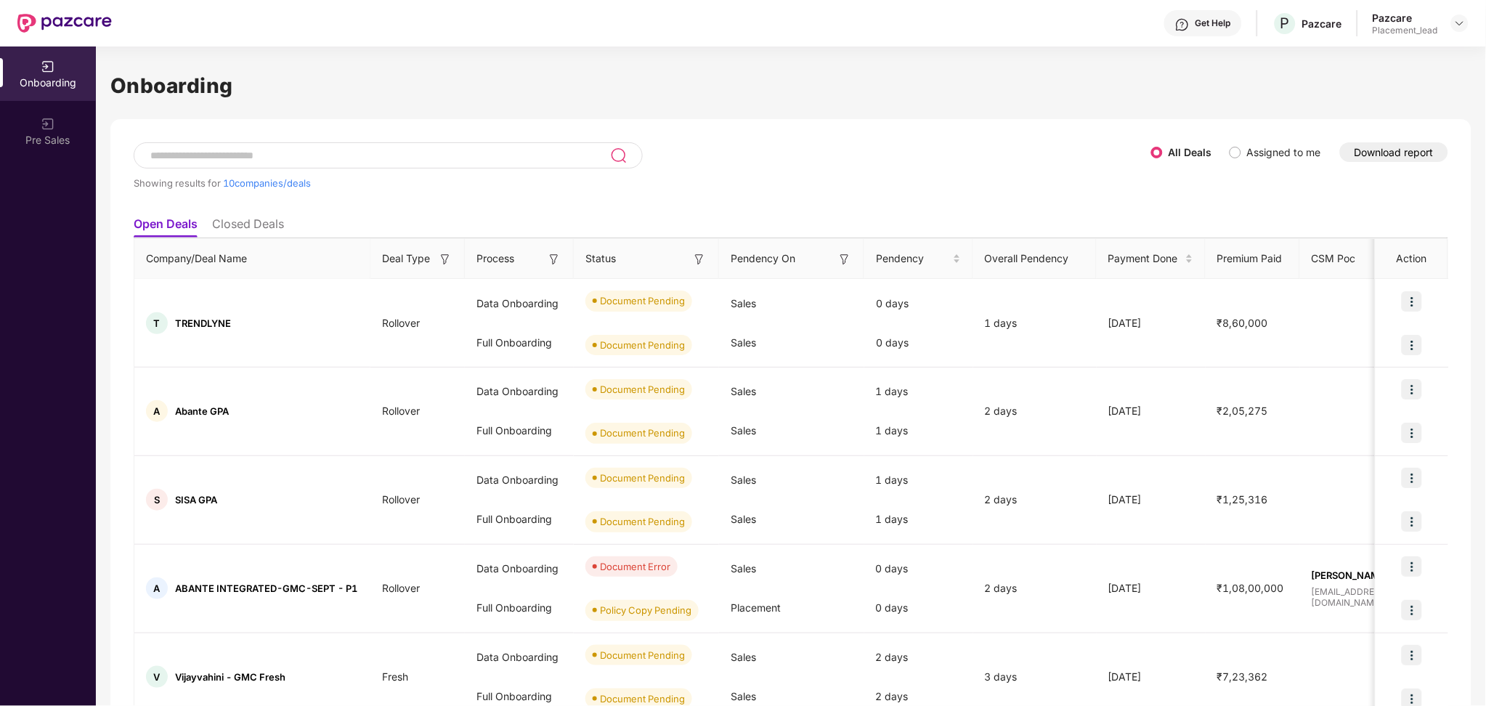
click at [1386, 148] on button "Download report" at bounding box center [1394, 152] width 108 height 20
